Goal: Use online tool/utility: Utilize a website feature to perform a specific function

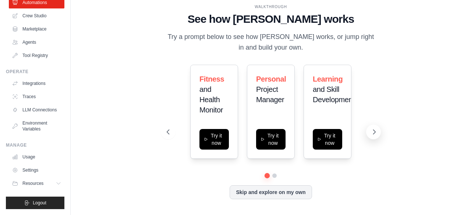
click at [374, 133] on icon at bounding box center [373, 131] width 7 height 7
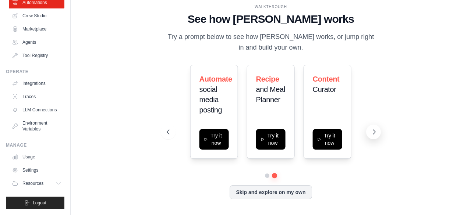
click at [376, 131] on icon at bounding box center [373, 131] width 7 height 7
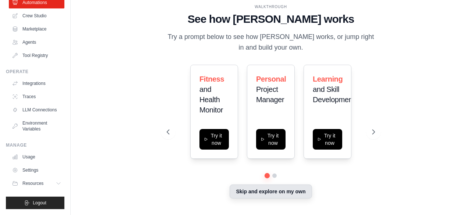
click at [267, 195] on button "Skip and explore on my own" at bounding box center [270, 192] width 82 height 14
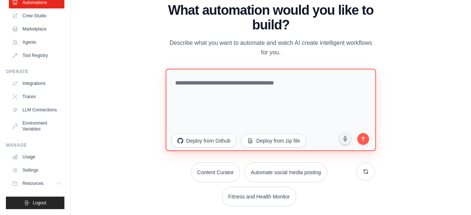
click at [316, 89] on textarea at bounding box center [270, 109] width 210 height 82
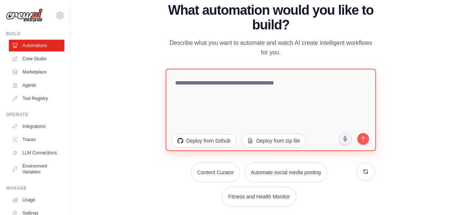
click at [264, 97] on textarea at bounding box center [270, 109] width 210 height 82
type textarea "*"
click at [213, 84] on textarea "**********" at bounding box center [270, 109] width 210 height 82
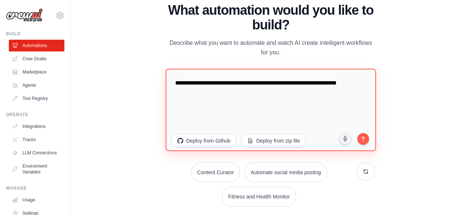
click at [207, 94] on textarea "**********" at bounding box center [270, 109] width 210 height 82
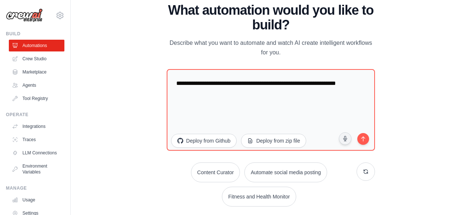
click at [425, 111] on div "WALKTHROUGH See how [PERSON_NAME] works Try a prompt below to see how [PERSON_N…" at bounding box center [270, 107] width 376 height 200
drag, startPoint x: 439, startPoint y: 92, endPoint x: 444, endPoint y: 95, distance: 5.9
click at [443, 95] on div "WALKTHROUGH See how [PERSON_NAME] works Try a prompt below to see how [PERSON_N…" at bounding box center [270, 107] width 376 height 200
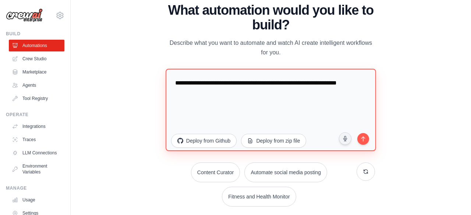
click at [246, 95] on textarea "**********" at bounding box center [270, 109] width 210 height 82
click at [271, 95] on textarea "**********" at bounding box center [270, 109] width 210 height 82
type textarea "**********"
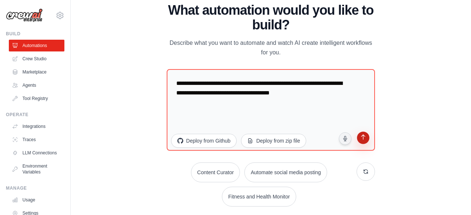
click at [365, 140] on icon "submit" at bounding box center [363, 137] width 7 height 7
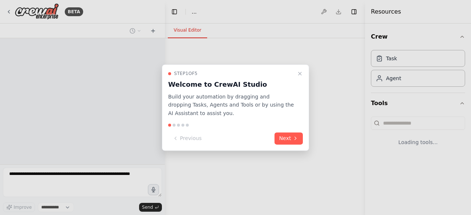
select select "****"
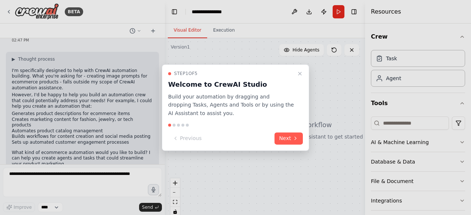
scroll to position [28, 0]
click at [286, 132] on button "Next" at bounding box center [288, 138] width 28 height 12
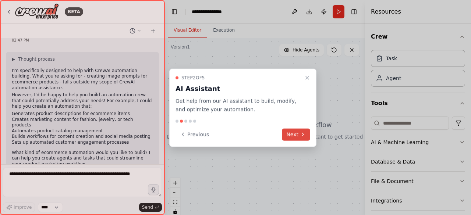
click at [299, 135] on button "Next" at bounding box center [296, 134] width 28 height 12
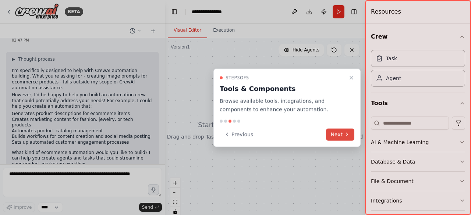
click at [340, 133] on button "Next" at bounding box center [340, 134] width 28 height 12
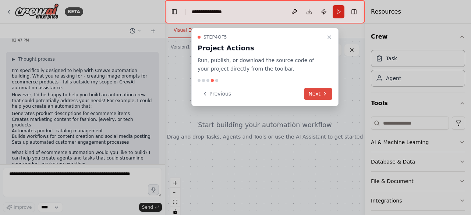
click at [321, 93] on button "Next" at bounding box center [318, 94] width 28 height 12
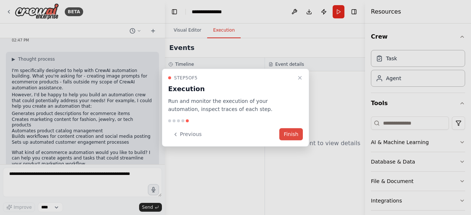
click at [296, 134] on button "Finish" at bounding box center [291, 134] width 24 height 12
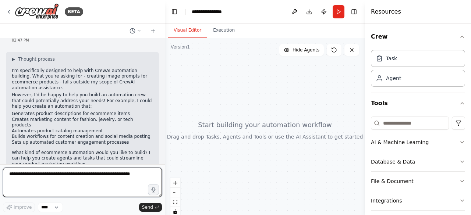
click at [56, 180] on textarea at bounding box center [82, 182] width 159 height 29
click at [101, 172] on textarea at bounding box center [82, 182] width 159 height 29
type textarea "**********"
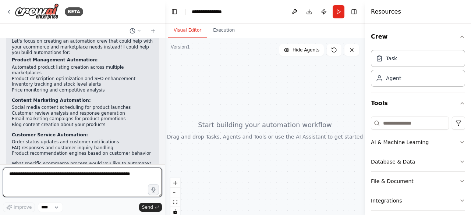
scroll to position [201, 0]
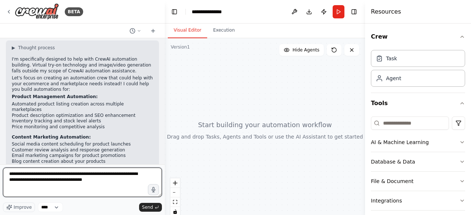
type textarea "**********"
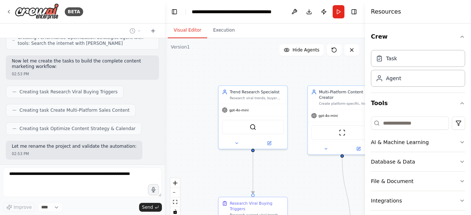
scroll to position [736, 0]
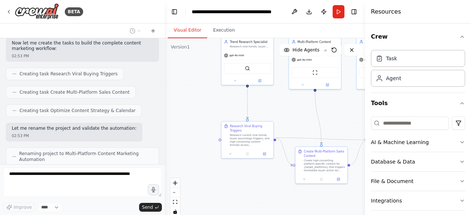
drag, startPoint x: 296, startPoint y: 177, endPoint x: 287, endPoint y: 113, distance: 64.6
click at [287, 113] on div ".deletable-edge-delete-btn { width: 20px; height: 20px; border: 0px solid #ffff…" at bounding box center [265, 130] width 200 height 184
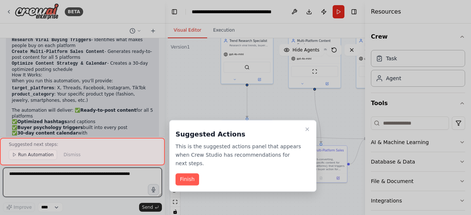
scroll to position [989, 0]
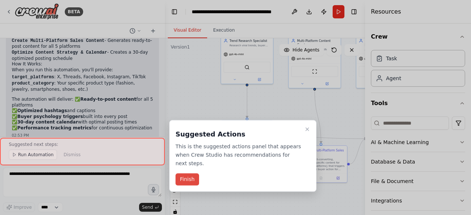
click at [188, 174] on button "Finish" at bounding box center [187, 180] width 24 height 12
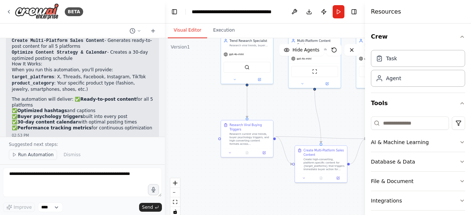
click at [43, 155] on span "Run Automation" at bounding box center [36, 155] width 36 height 6
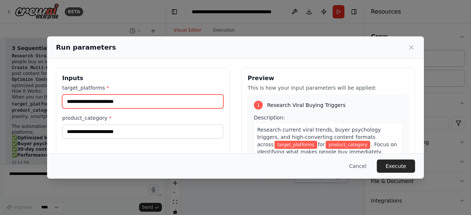
click at [162, 99] on input "target_platforms *" at bounding box center [142, 101] width 161 height 14
type input "*"
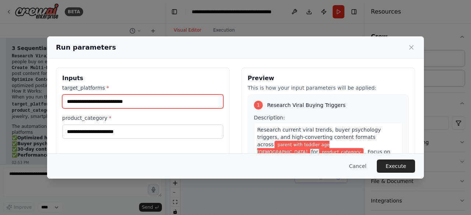
type input "**********"
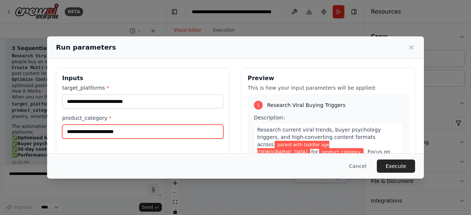
click at [157, 132] on input "product_category *" at bounding box center [142, 132] width 161 height 14
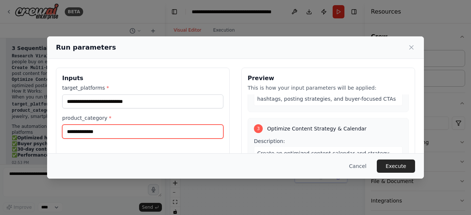
scroll to position [316, 0]
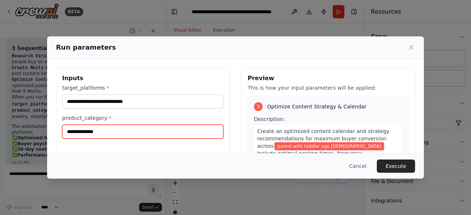
drag, startPoint x: 135, startPoint y: 131, endPoint x: 61, endPoint y: 130, distance: 73.2
click at [61, 130] on div "**********" at bounding box center [143, 155] width 174 height 174
paste input "text"
type input "**********"
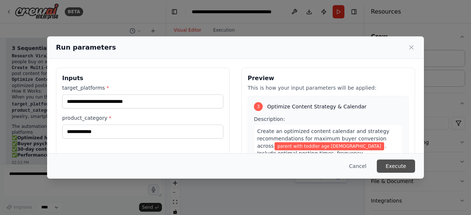
click at [399, 166] on button "Execute" at bounding box center [395, 166] width 38 height 13
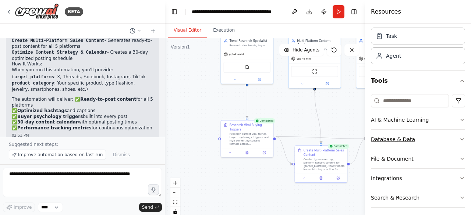
scroll to position [45, 0]
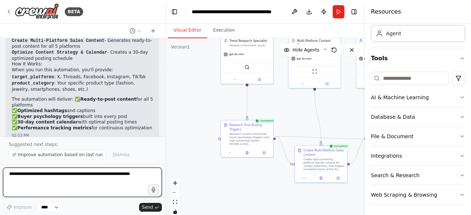
click at [104, 185] on textarea at bounding box center [82, 182] width 159 height 29
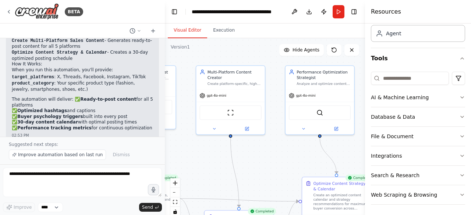
drag, startPoint x: 314, startPoint y: 109, endPoint x: 213, endPoint y: 164, distance: 115.5
click at [202, 162] on div ".deletable-edge-delete-btn { width: 20px; height: 20px; border: 0px solid #ffff…" at bounding box center [265, 130] width 200 height 184
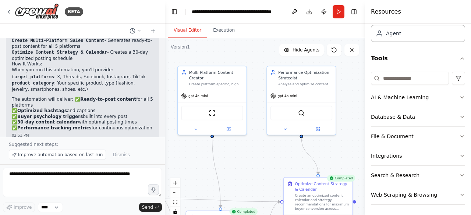
drag, startPoint x: 358, startPoint y: 145, endPoint x: 297, endPoint y: 145, distance: 61.0
click at [297, 145] on div "BETA Nano banana image prompt for ecommerce product like fashion, jewellery, sm…" at bounding box center [235, 107] width 471 height 215
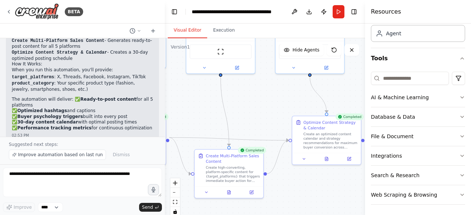
drag, startPoint x: 332, startPoint y: 153, endPoint x: 215, endPoint y: 143, distance: 117.6
click at [344, 90] on div ".deletable-edge-delete-btn { width: 20px; height: 20px; border: 0px solid #ffff…" at bounding box center [265, 130] width 200 height 184
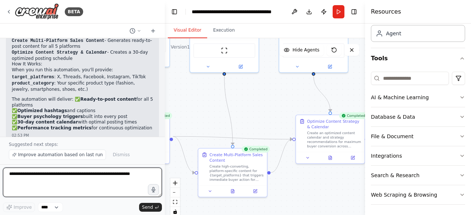
click at [117, 175] on textarea at bounding box center [82, 182] width 159 height 29
type textarea "**********"
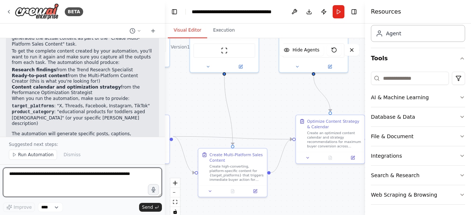
scroll to position [1278, 0]
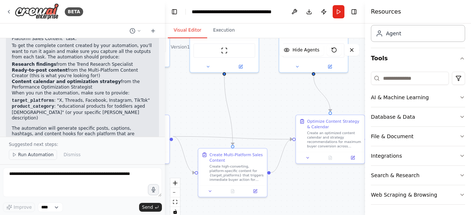
click at [36, 157] on span "Run Automation" at bounding box center [36, 155] width 36 height 6
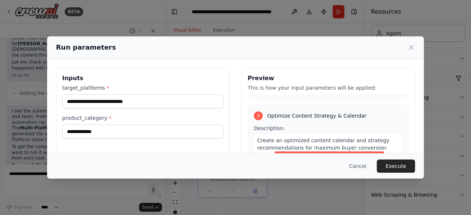
scroll to position [316, 0]
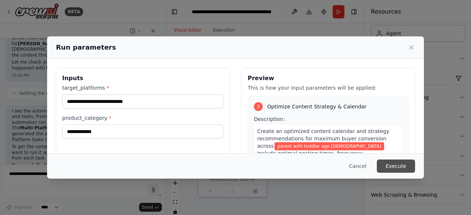
click at [401, 162] on button "Execute" at bounding box center [395, 166] width 38 height 13
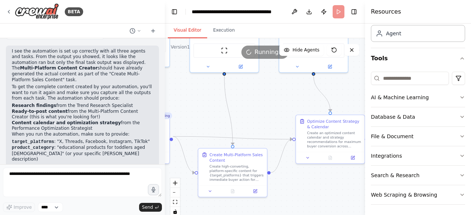
scroll to position [1251, 0]
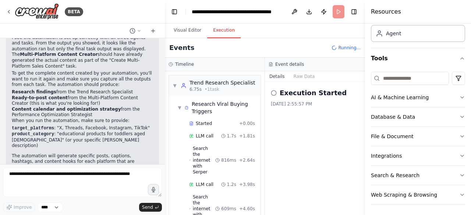
click at [217, 29] on button "Execution" at bounding box center [223, 30] width 33 height 15
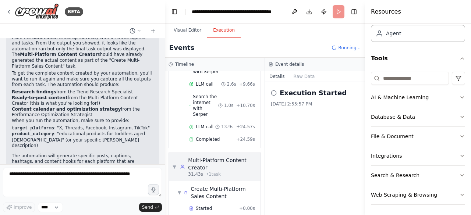
scroll to position [212, 0]
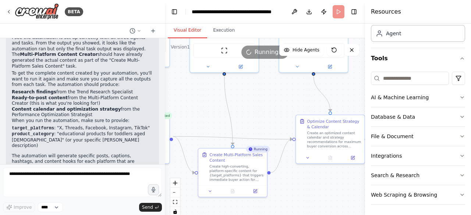
click at [171, 27] on button "Visual Editor" at bounding box center [187, 30] width 39 height 15
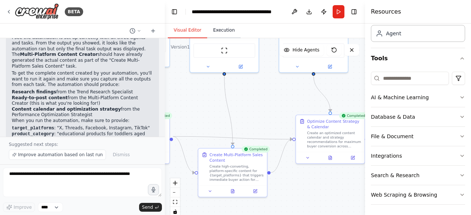
click at [221, 33] on button "Execution" at bounding box center [223, 30] width 33 height 15
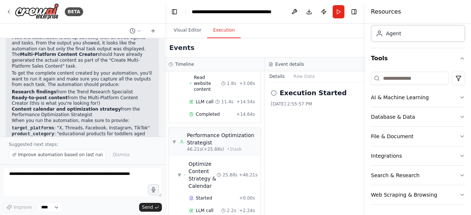
scroll to position [391, 0]
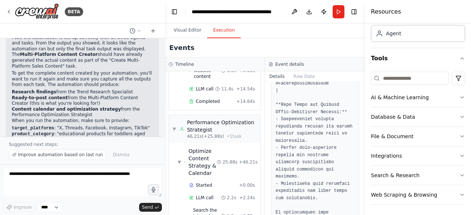
scroll to position [1818, 0]
